Goal: Information Seeking & Learning: Learn about a topic

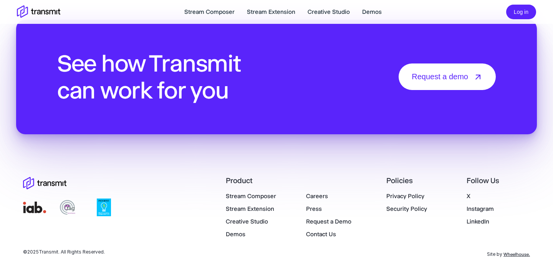
scroll to position [2709, 0]
click at [366, 8] on link "Demos" at bounding box center [372, 11] width 20 height 9
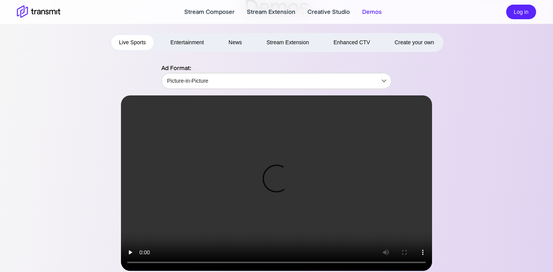
scroll to position [42, 0]
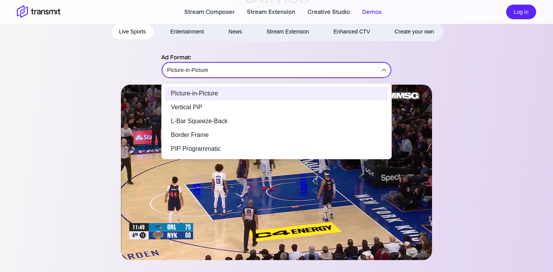
click at [296, 63] on body "Stream Composer Stream Extension Creative Studio Demos Log in Demos Live Sports…" at bounding box center [276, 94] width 553 height 272
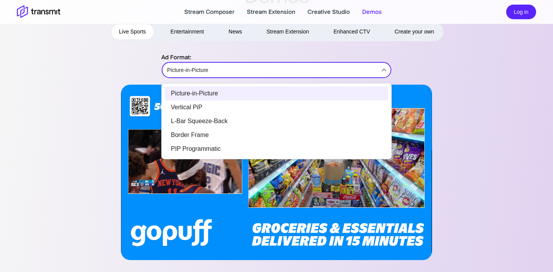
click at [301, 42] on div at bounding box center [276, 136] width 553 height 272
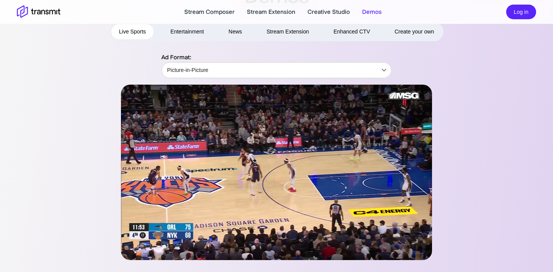
click at [180, 206] on video at bounding box center [276, 172] width 311 height 175
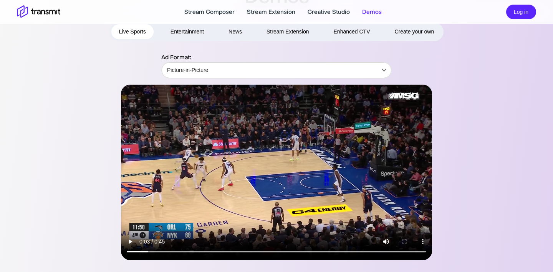
click at [180, 207] on video at bounding box center [276, 172] width 311 height 175
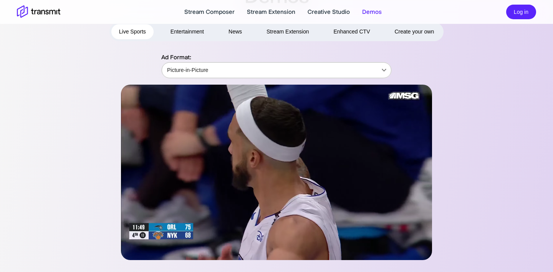
click at [254, 66] on body "Stream Composer Stream Extension Creative Studio Demos Log in Demos Live Sports…" at bounding box center [276, 94] width 553 height 272
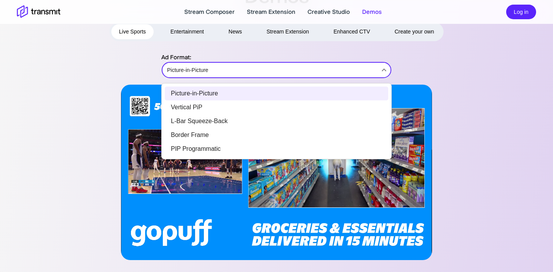
click at [251, 52] on div at bounding box center [276, 136] width 553 height 272
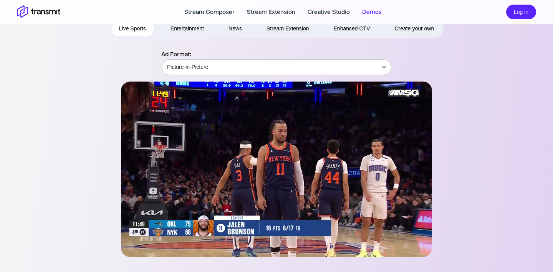
scroll to position [46, 0]
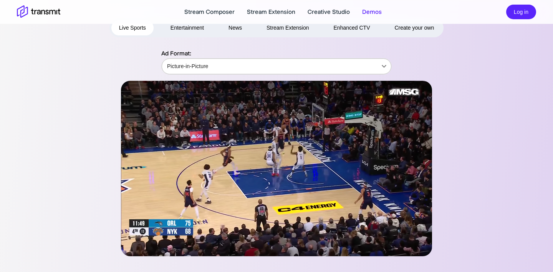
click at [244, 76] on body "Stream Composer Stream Extension Creative Studio Demos Log in Demos Live Sports…" at bounding box center [276, 90] width 553 height 272
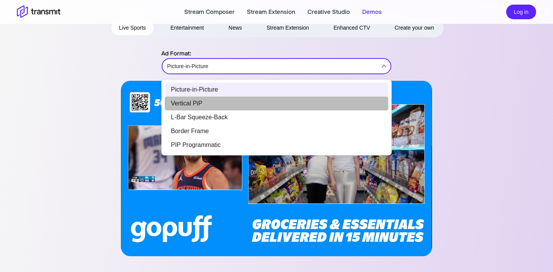
click at [242, 104] on li "Vertical PiP" at bounding box center [277, 103] width 224 height 14
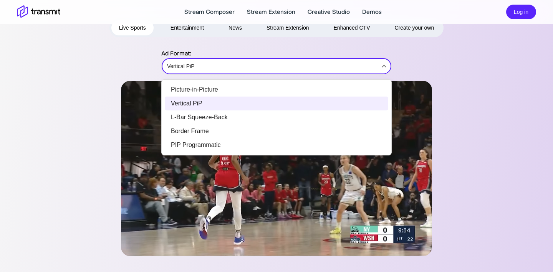
click at [206, 66] on body "Stream Composer Stream Extension Creative Studio Demos Log in Demos Live Sports…" at bounding box center [276, 90] width 553 height 272
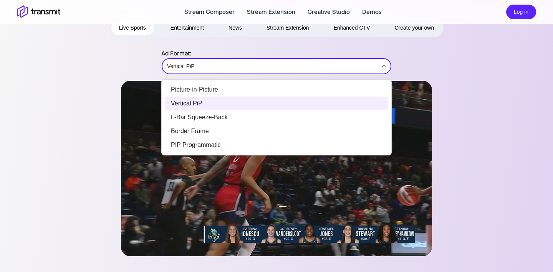
click at [208, 90] on li "Picture-in-Picture" at bounding box center [277, 90] width 224 height 14
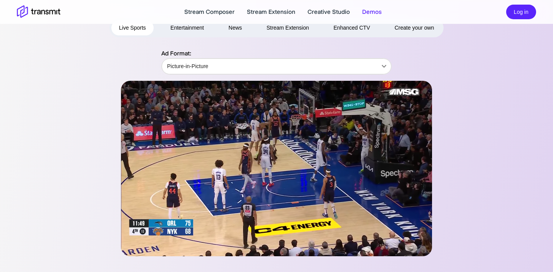
click at [230, 180] on video at bounding box center [276, 168] width 311 height 175
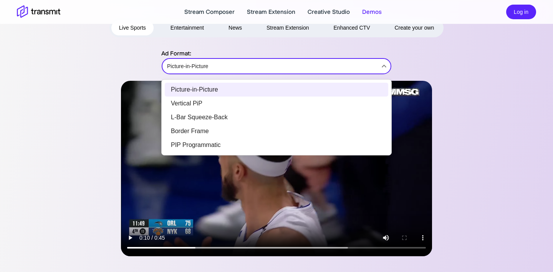
click at [243, 70] on body "Stream Composer Stream Extension Creative Studio Demos Log in Demos Live Sports…" at bounding box center [276, 90] width 553 height 272
click at [245, 117] on li "L-Bar Squeeze-Back" at bounding box center [277, 117] width 224 height 14
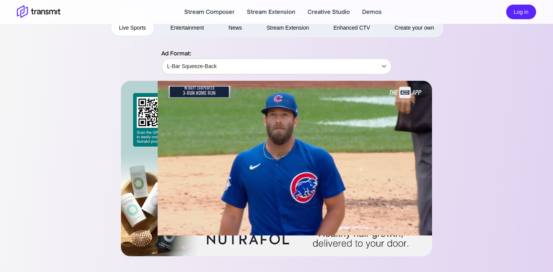
click at [235, 197] on video at bounding box center [276, 168] width 311 height 175
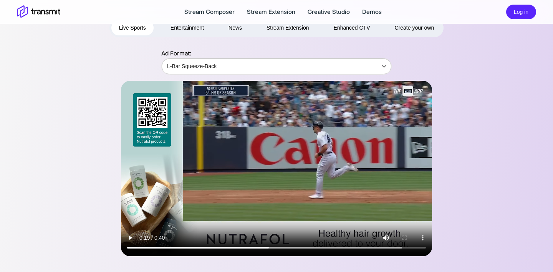
click at [206, 62] on body "Stream Composer Stream Extension Creative Studio Demos Log in Demos Live Sports…" at bounding box center [276, 90] width 553 height 272
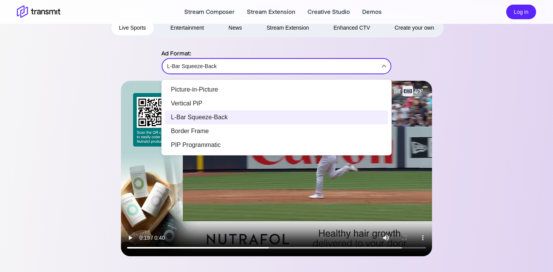
click at [219, 136] on li "Border Frame" at bounding box center [277, 131] width 224 height 14
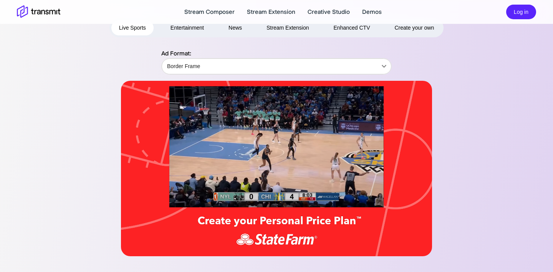
click at [224, 190] on video at bounding box center [276, 168] width 311 height 175
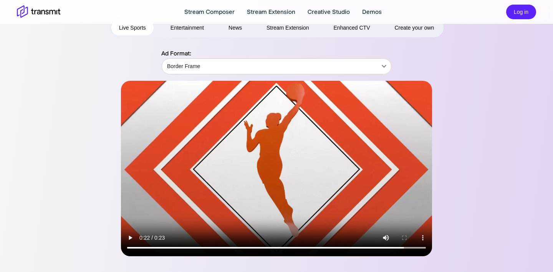
click at [224, 190] on video at bounding box center [276, 168] width 311 height 175
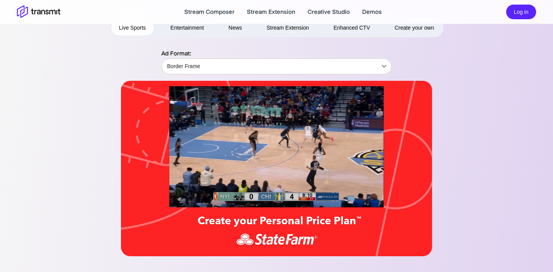
click at [272, 142] on video at bounding box center [276, 168] width 311 height 175
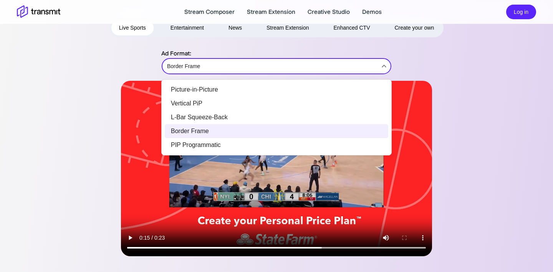
click at [192, 63] on body "Stream Composer Stream Extension Creative Studio Demos Log in Demos Live Sports…" at bounding box center [276, 90] width 553 height 272
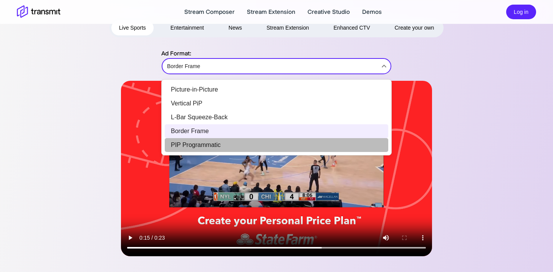
click at [210, 143] on li "PIP Programmatic" at bounding box center [277, 145] width 224 height 14
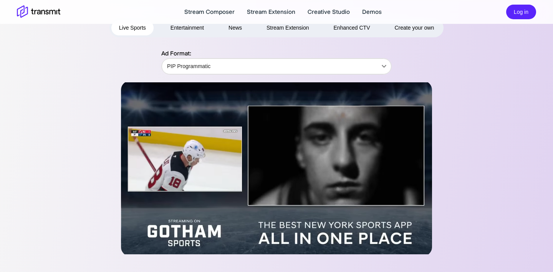
click at [283, 182] on video at bounding box center [276, 168] width 311 height 175
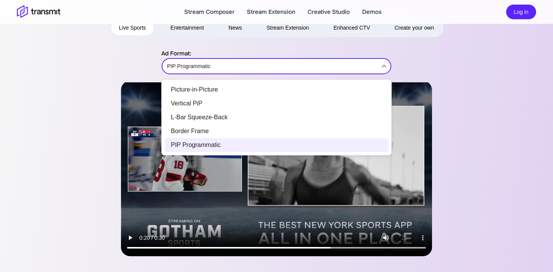
click at [229, 66] on body "Stream Composer Stream Extension Creative Studio Demos Log in Demos Live Sports…" at bounding box center [276, 90] width 553 height 272
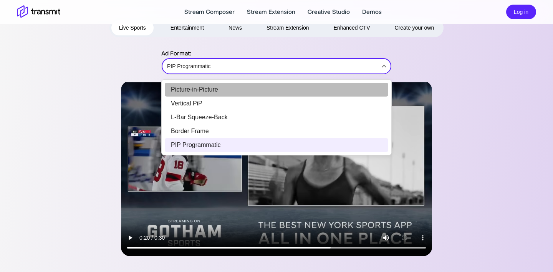
click at [228, 86] on li "Picture-in-Picture" at bounding box center [277, 90] width 224 height 14
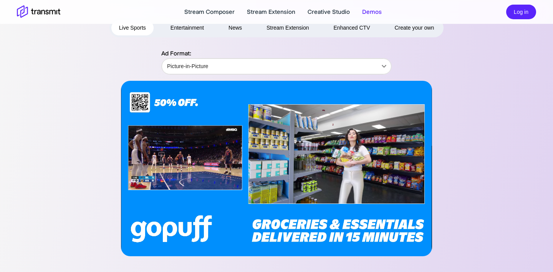
click at [236, 180] on video at bounding box center [276, 168] width 311 height 175
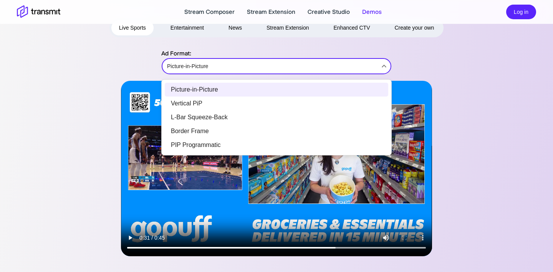
click at [175, 61] on body "Stream Composer Stream Extension Creative Studio Demos Log in Demos Live Sports…" at bounding box center [276, 90] width 553 height 272
click at [196, 105] on li "Vertical PiP" at bounding box center [277, 103] width 224 height 14
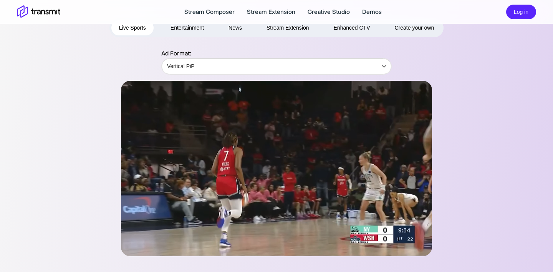
click at [254, 117] on video at bounding box center [276, 168] width 311 height 175
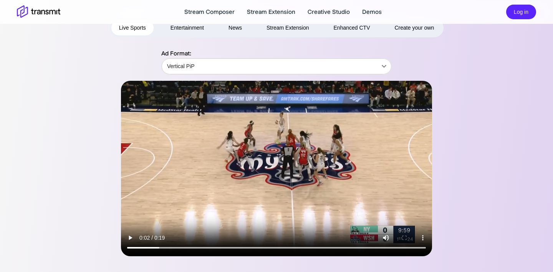
click at [186, 30] on button "Entertainment" at bounding box center [187, 27] width 49 height 15
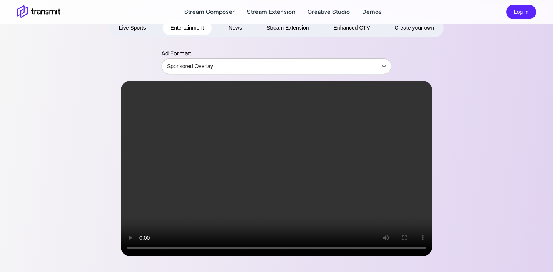
click at [208, 67] on body "Stream Composer Stream Extension Creative Studio Demos Log in Demos Live Sports…" at bounding box center [276, 90] width 553 height 272
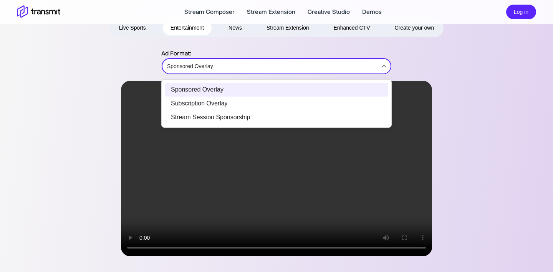
click at [496, 151] on div at bounding box center [276, 136] width 553 height 272
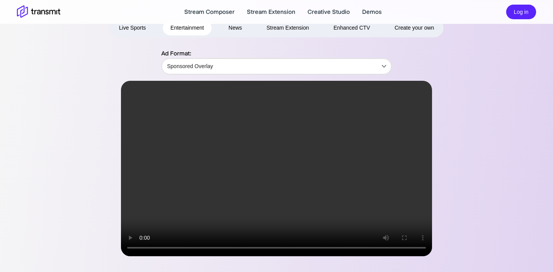
click at [281, 150] on video at bounding box center [276, 168] width 311 height 175
click at [285, 67] on body "Stream Composer Stream Extension Creative Studio Demos Log in Demos Live Sports…" at bounding box center [276, 90] width 553 height 272
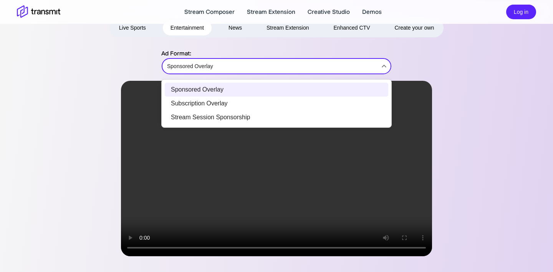
click at [279, 103] on li "Subscription Overlay" at bounding box center [277, 103] width 224 height 14
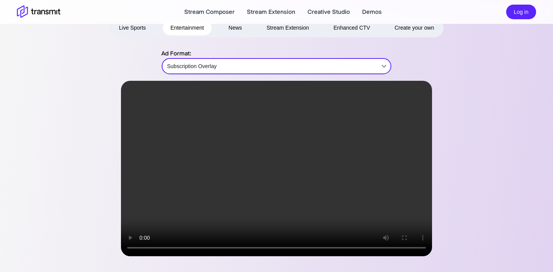
click at [301, 149] on video at bounding box center [276, 168] width 311 height 175
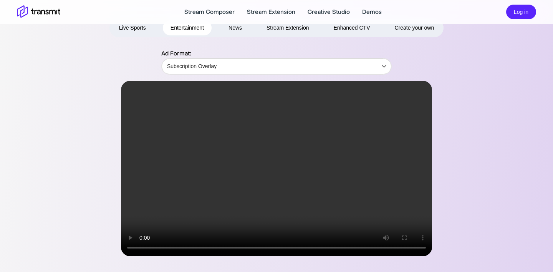
click at [92, 48] on div "Live Sports Entertainment News Stream Extension Enhanced CTV Create your own Ad…" at bounding box center [276, 136] width 553 height 237
click at [184, 23] on header "Stream Composer Stream Extension Creative Studio Demos Log in" at bounding box center [276, 12] width 553 height 24
click at [211, 66] on body "Stream Composer Stream Extension Creative Studio Demos Log in Demos Live Sports…" at bounding box center [276, 90] width 553 height 272
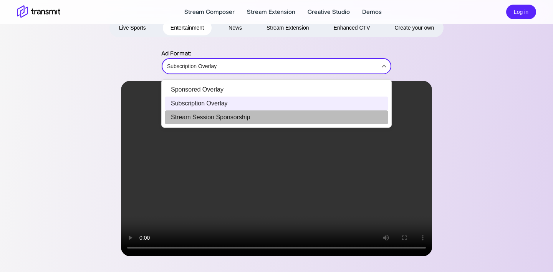
click at [222, 117] on li "Stream Session Sponsorship" at bounding box center [277, 117] width 224 height 14
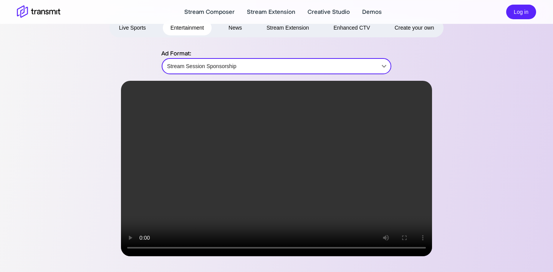
scroll to position [48, 0]
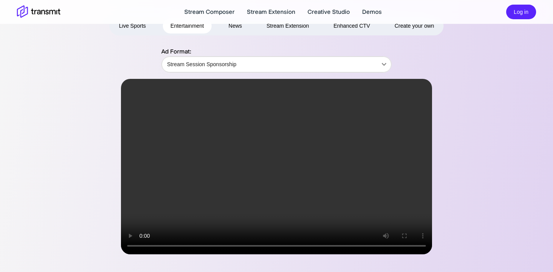
click at [289, 181] on video at bounding box center [276, 166] width 311 height 175
click at [241, 22] on header "Stream Composer Stream Extension Creative Studio Demos Log in" at bounding box center [276, 12] width 553 height 24
click at [239, 29] on button "News" at bounding box center [235, 25] width 29 height 15
click at [219, 70] on body "Stream Composer Stream Extension Creative Studio Demos Log in Demos Live Sports…" at bounding box center [276, 88] width 553 height 272
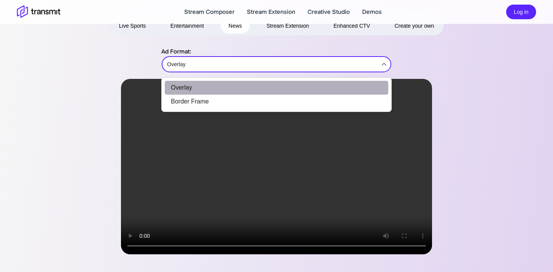
click at [222, 90] on li "Overlay" at bounding box center [277, 88] width 224 height 14
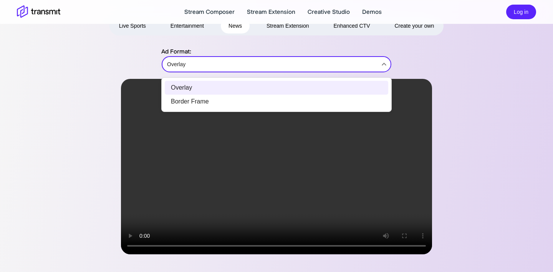
click at [225, 70] on body "Stream Composer Stream Extension Creative Studio Demos Log in Demos Live Sports…" at bounding box center [276, 88] width 553 height 272
click at [235, 95] on li "Border Frame" at bounding box center [277, 102] width 224 height 14
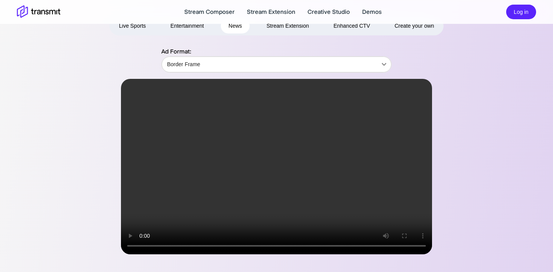
click at [389, 176] on video at bounding box center [276, 166] width 311 height 175
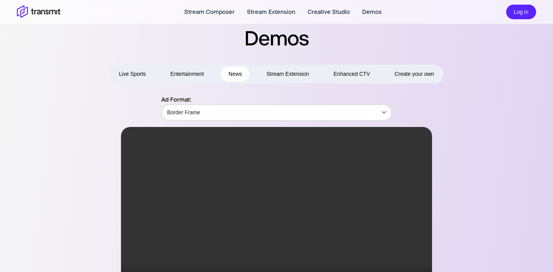
scroll to position [14, 0]
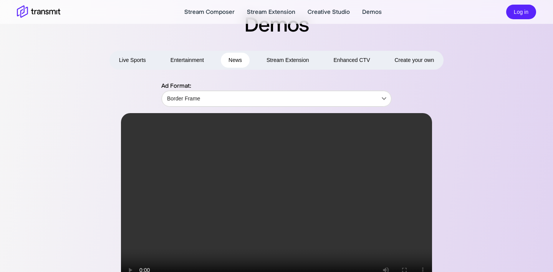
click at [299, 64] on button "Stream Extension" at bounding box center [288, 60] width 58 height 15
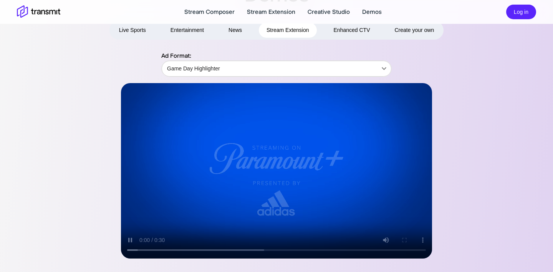
scroll to position [42, 0]
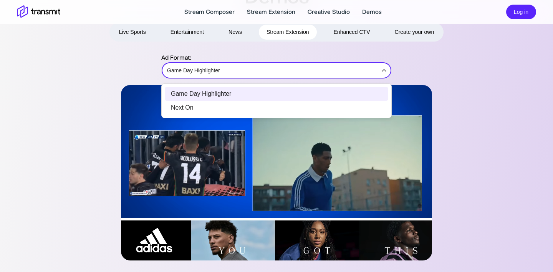
click at [279, 68] on body "Stream Composer Stream Extension Creative Studio Demos Log in Demos Live Sports…" at bounding box center [276, 94] width 553 height 272
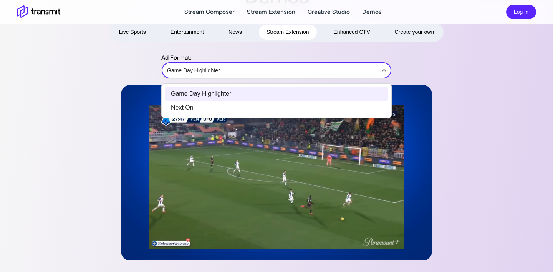
click at [280, 58] on div at bounding box center [276, 136] width 553 height 272
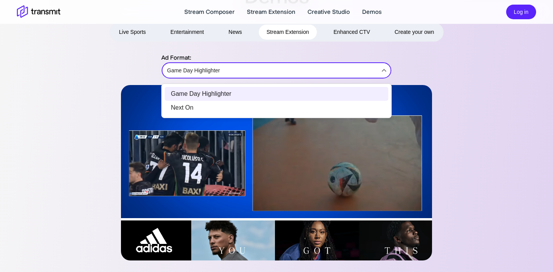
click at [280, 74] on body "Stream Composer Stream Extension Creative Studio Demos Log in Demos Live Sports…" at bounding box center [276, 94] width 553 height 272
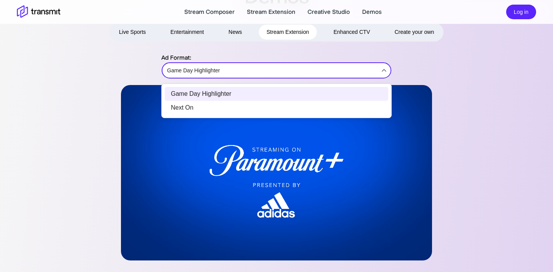
click at [277, 109] on li "Next On" at bounding box center [277, 108] width 224 height 14
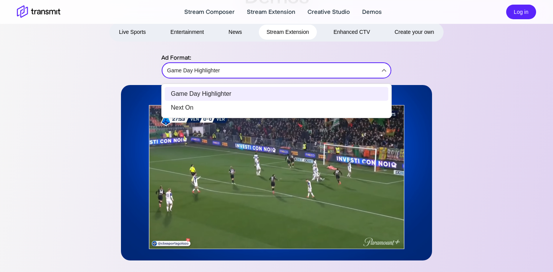
type input "Next On"
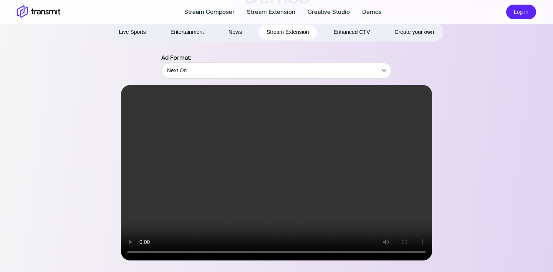
click at [412, 37] on button "Create your own" at bounding box center [414, 32] width 55 height 15
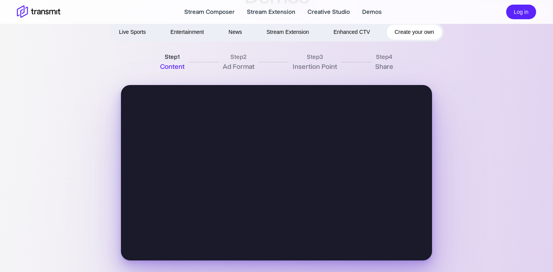
click at [355, 29] on button "Enhanced CTV" at bounding box center [352, 32] width 52 height 15
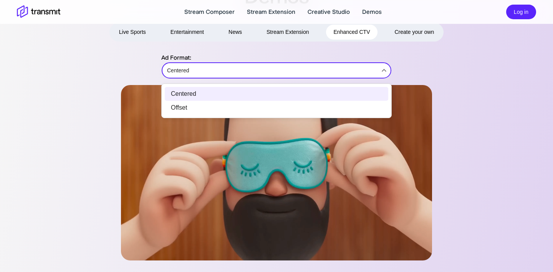
click at [214, 76] on body "Stream Composer Stream Extension Creative Studio Demos Log in Demos Live Sports…" at bounding box center [276, 94] width 553 height 272
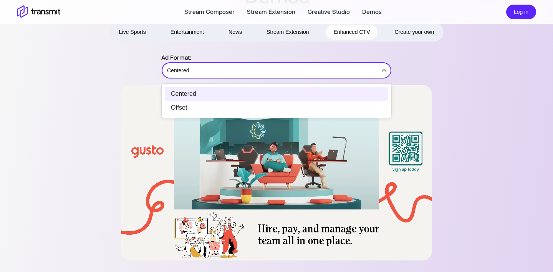
click at [280, 53] on div at bounding box center [276, 136] width 553 height 272
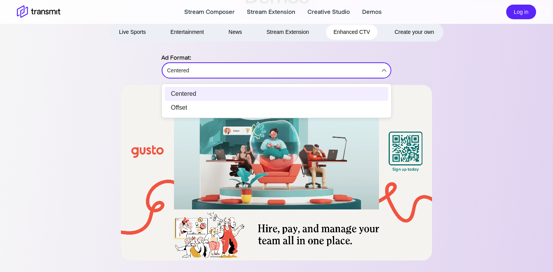
click at [241, 66] on body "Stream Composer Stream Extension Creative Studio Demos Log in Demos Live Sports…" at bounding box center [276, 94] width 553 height 272
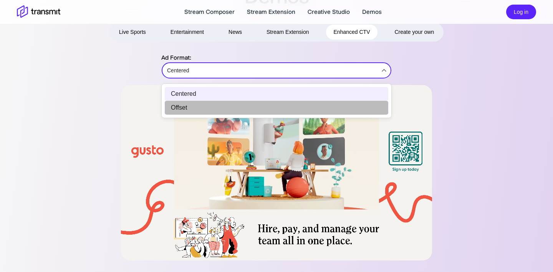
click at [240, 110] on li "Offset" at bounding box center [277, 108] width 224 height 14
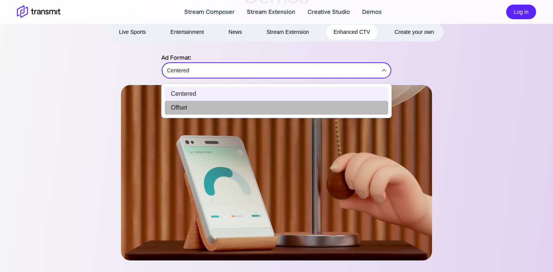
type input "Offset"
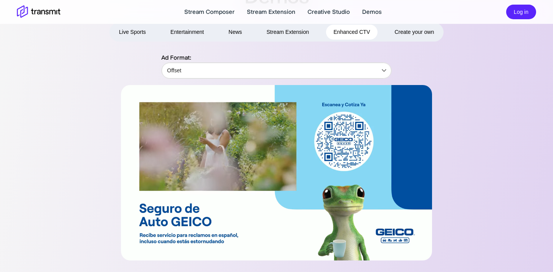
click at [224, 214] on video at bounding box center [276, 172] width 311 height 175
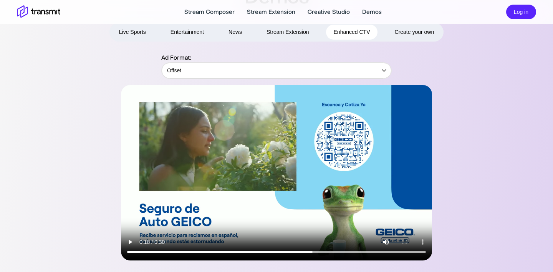
click at [229, 212] on video at bounding box center [276, 172] width 311 height 175
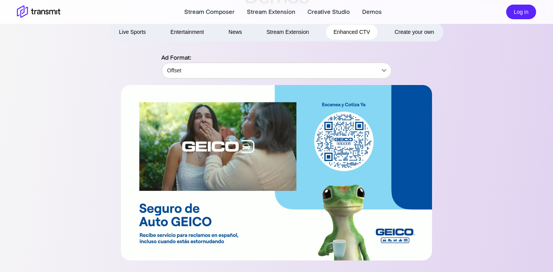
click at [411, 34] on span "Create your own" at bounding box center [415, 32] width 40 height 10
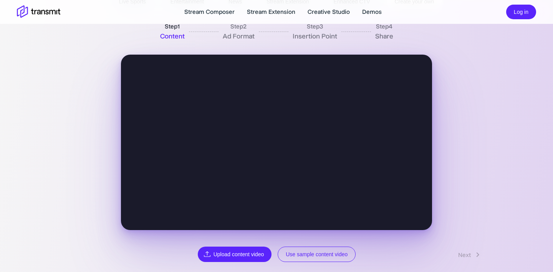
scroll to position [69, 0]
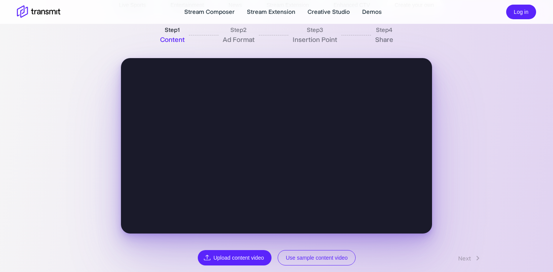
click at [267, 81] on div at bounding box center [276, 145] width 311 height 175
click at [242, 131] on div at bounding box center [276, 145] width 311 height 175
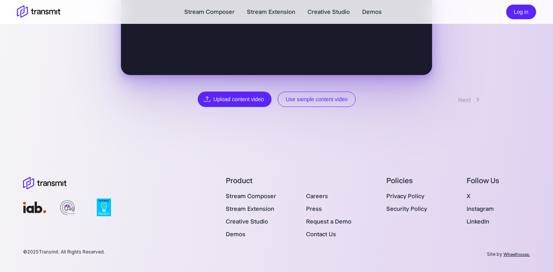
scroll to position [0, 0]
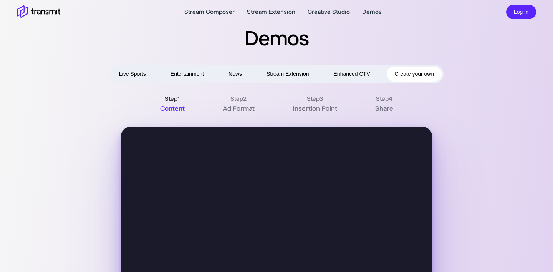
click at [56, 20] on div "Stream Composer Stream Extension Creative Studio Demos Log in" at bounding box center [276, 12] width 535 height 18
click at [48, 12] on icon at bounding box center [46, 12] width 3 height 5
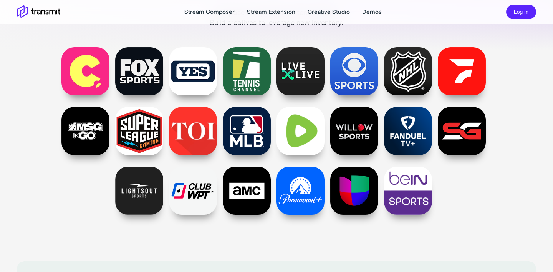
scroll to position [529, 0]
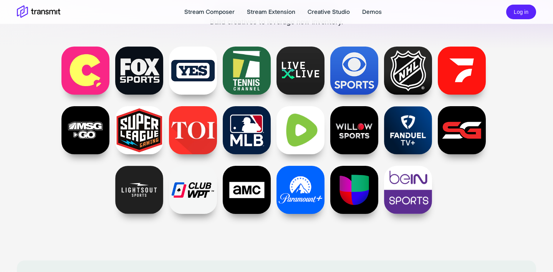
click at [343, 91] on div at bounding box center [354, 70] width 48 height 48
